Goal: Navigation & Orientation: Find specific page/section

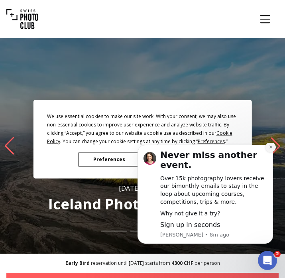
click at [274, 152] on button "Dismiss notification" at bounding box center [270, 147] width 10 height 10
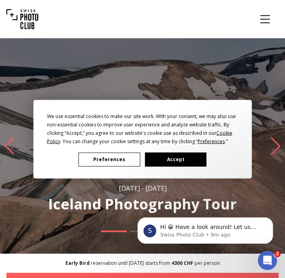
click at [175, 155] on button "Accept" at bounding box center [175, 159] width 61 height 14
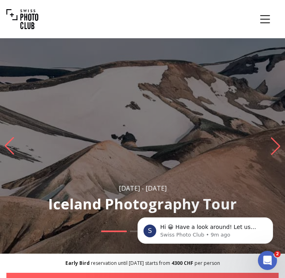
click at [268, 22] on icon "Menu" at bounding box center [265, 19] width 10 height 8
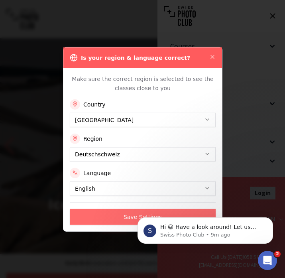
click at [109, 211] on button "Save Settings" at bounding box center [143, 216] width 146 height 16
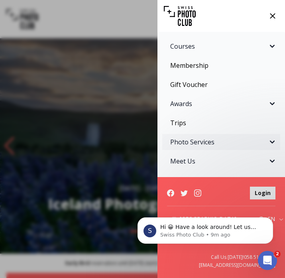
click at [243, 147] on button "Photo Services" at bounding box center [221, 142] width 118 height 16
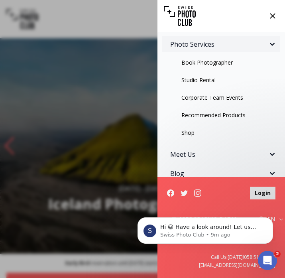
scroll to position [98, 0]
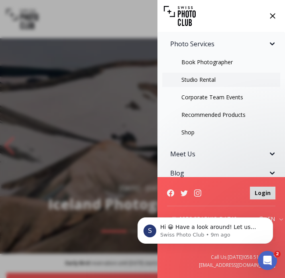
click at [260, 74] on link "Studio Rental" at bounding box center [221, 79] width 118 height 14
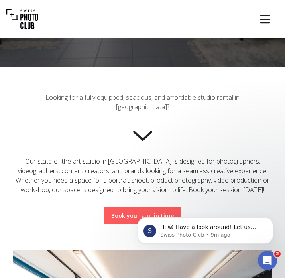
scroll to position [192, 0]
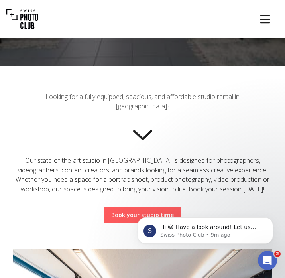
click at [272, 10] on button "Menu" at bounding box center [264, 19] width 27 height 27
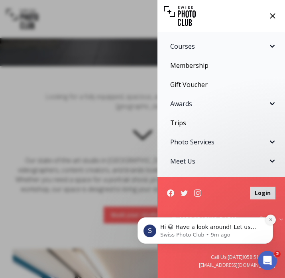
click at [272, 221] on icon "Dismiss notification" at bounding box center [270, 219] width 4 height 4
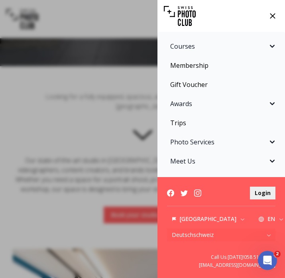
click at [100, 162] on div "Courses Photography Courses Upcoming Courses Practice Workshops Private Course …" at bounding box center [142, 139] width 285 height 278
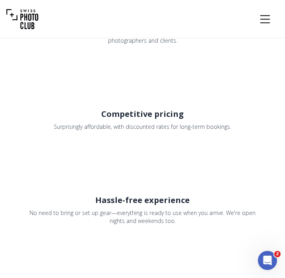
scroll to position [996, 0]
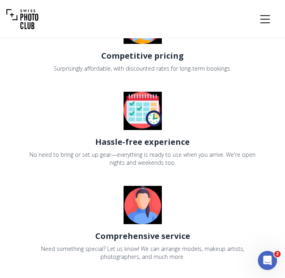
click at [265, 22] on icon "Menu" at bounding box center [265, 19] width 14 height 14
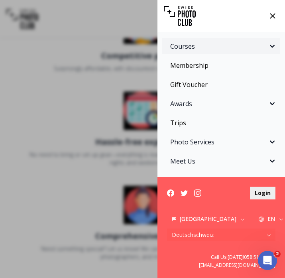
click at [274, 49] on icon "Sidebar" at bounding box center [272, 46] width 10 height 10
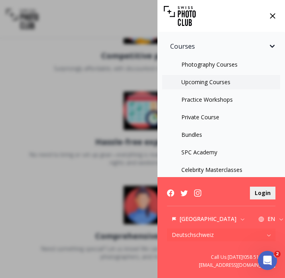
click at [244, 79] on link "Upcoming Courses" at bounding box center [221, 82] width 118 height 14
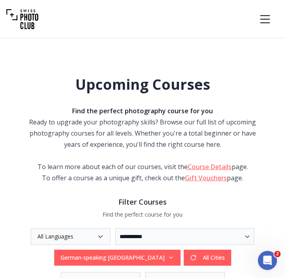
click at [272, 15] on icon "Menu" at bounding box center [265, 19] width 14 height 14
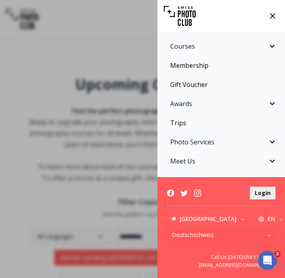
click at [274, 20] on icon at bounding box center [272, 16] width 12 height 12
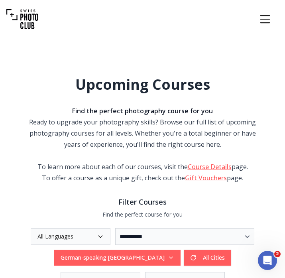
click at [274, 21] on button "Menu" at bounding box center [264, 19] width 27 height 27
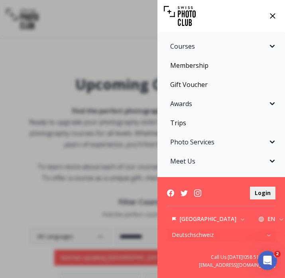
click at [63, 62] on div "Courses Photography Courses Upcoming Courses Practice Workshops Private Course …" at bounding box center [142, 139] width 285 height 278
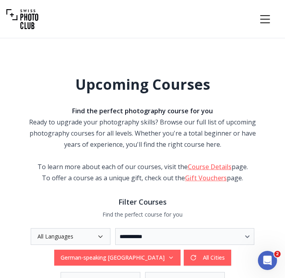
click at [265, 22] on icon "Menu" at bounding box center [265, 19] width 14 height 14
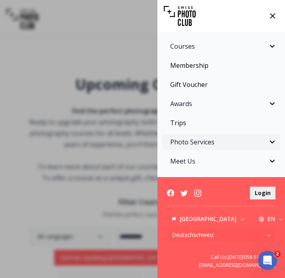
click at [276, 144] on icon "Sidebar" at bounding box center [272, 142] width 10 height 10
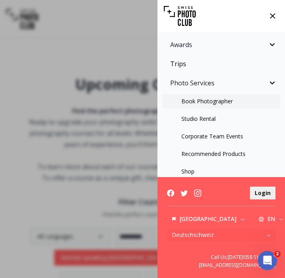
scroll to position [63, 0]
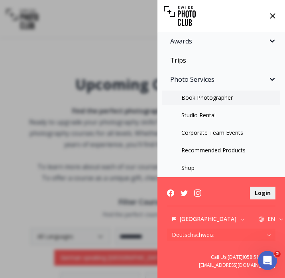
click at [265, 96] on link "Book Photographer" at bounding box center [221, 97] width 118 height 14
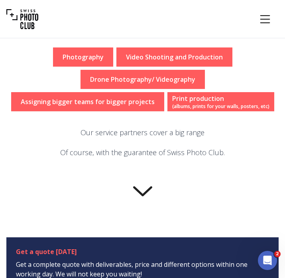
scroll to position [189, 0]
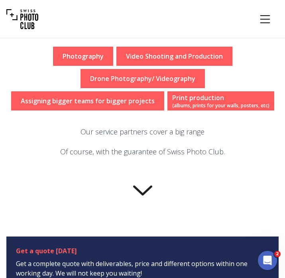
click at [267, 22] on icon "Menu" at bounding box center [265, 19] width 10 height 8
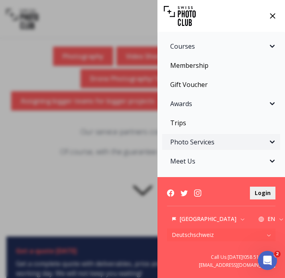
click at [272, 144] on icon "Sidebar" at bounding box center [272, 142] width 10 height 10
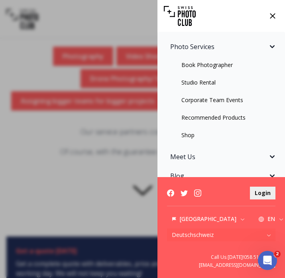
scroll to position [108, 0]
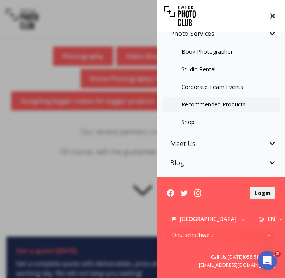
click at [256, 106] on link "Recommended Products" at bounding box center [221, 104] width 118 height 14
